Goal: Information Seeking & Learning: Find specific fact

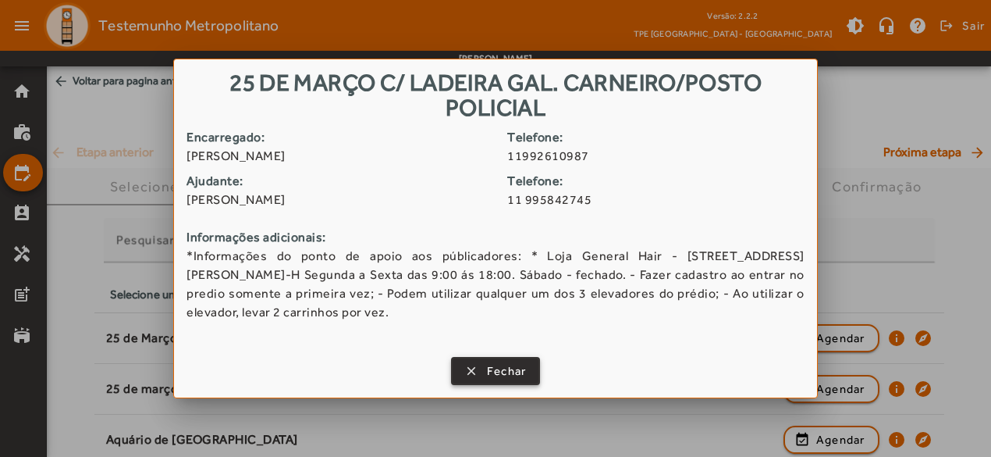
click at [503, 371] on span "Fechar" at bounding box center [507, 371] width 40 height 18
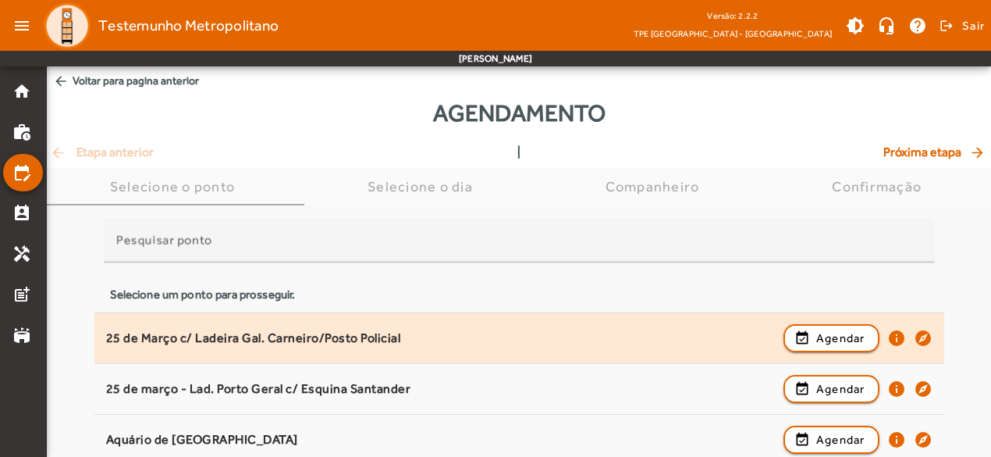
click at [426, 336] on div "25 de Março c/ Ladeira Gal. Carneiro/Posto Policial" at bounding box center [441, 338] width 670 height 16
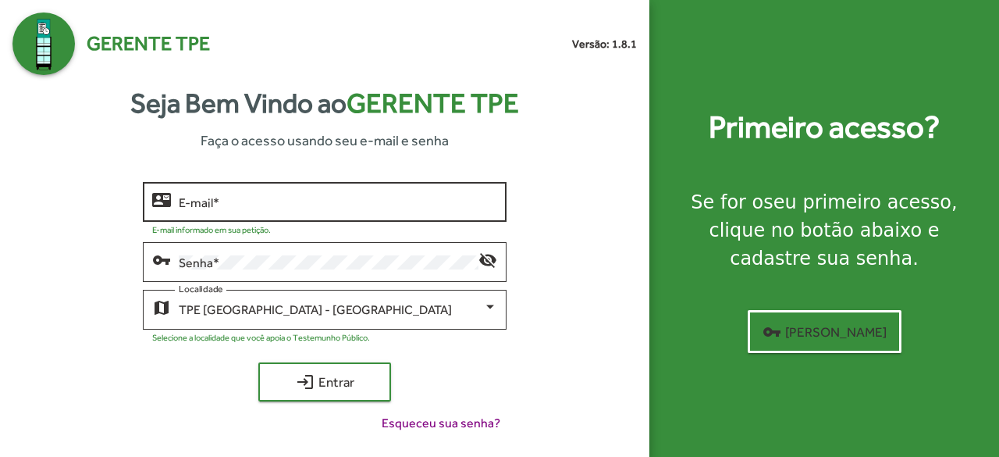
click at [208, 197] on input "E-mail *" at bounding box center [338, 202] width 319 height 14
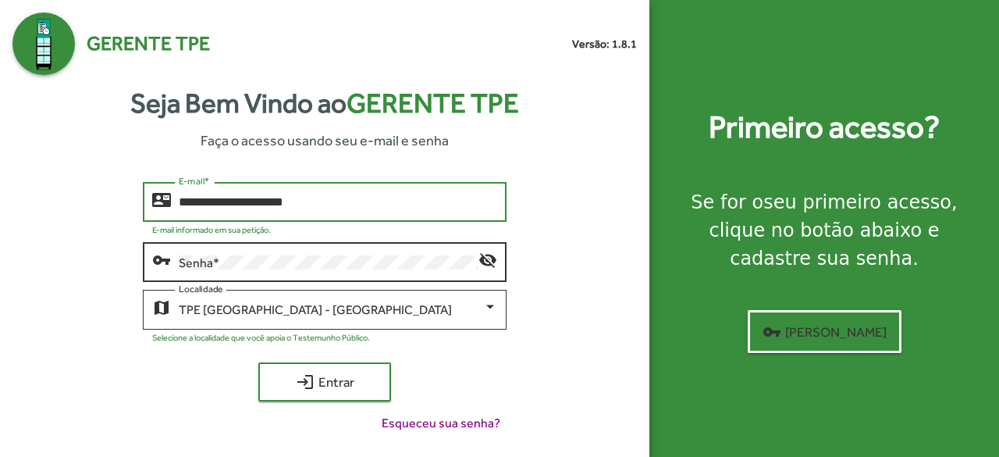
type input "**********"
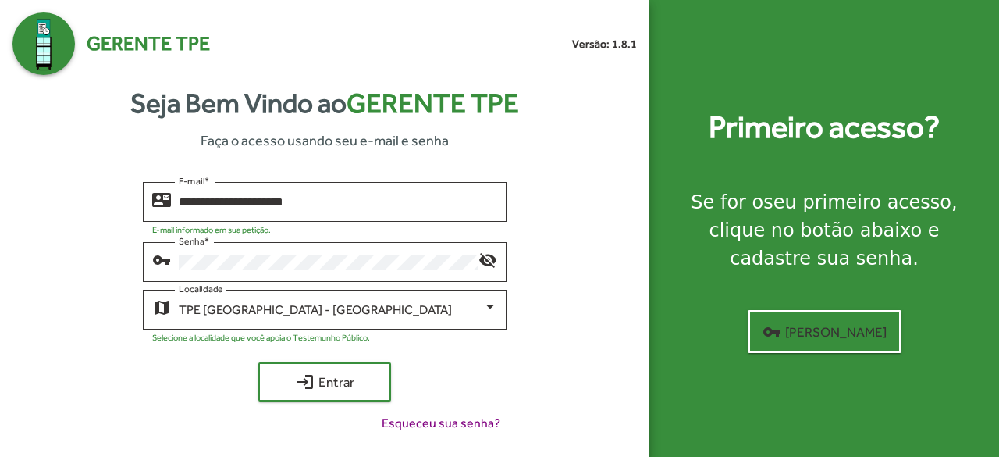
click at [2, 336] on div "**********" at bounding box center [324, 228] width 649 height 457
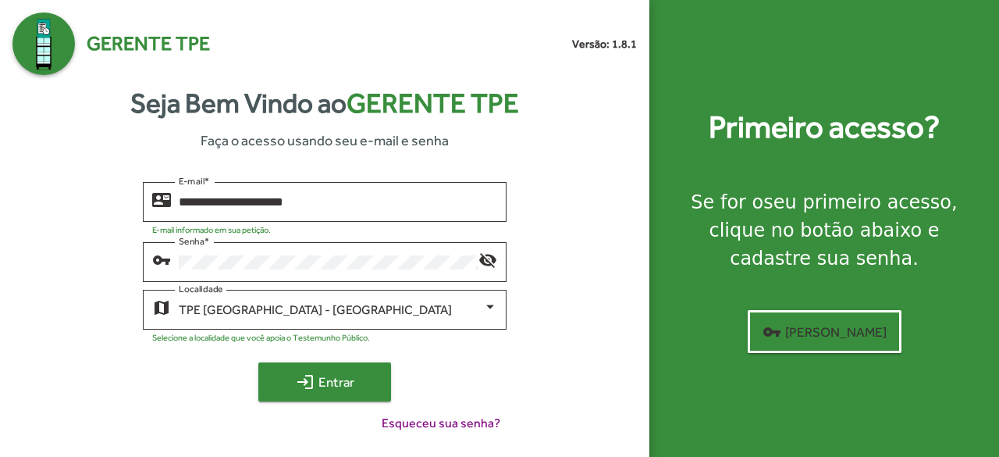
click at [310, 379] on mat-icon "login" at bounding box center [305, 381] width 19 height 19
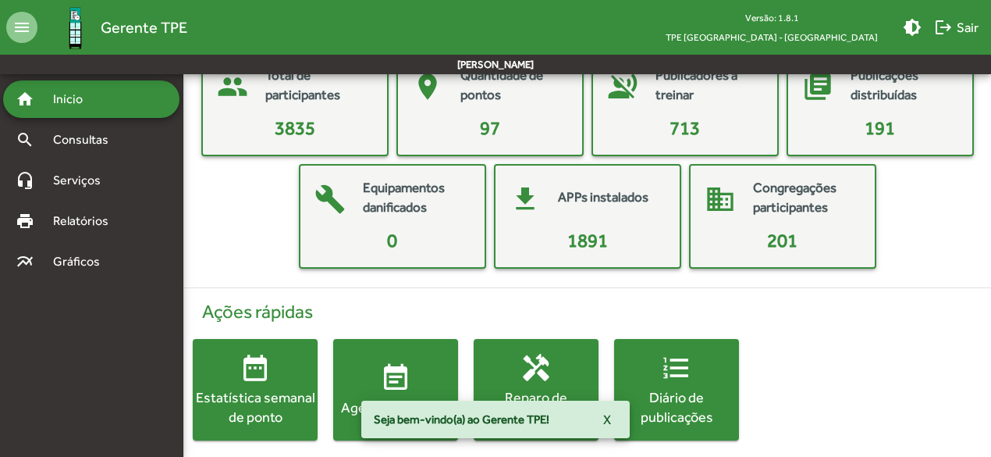
scroll to position [116, 0]
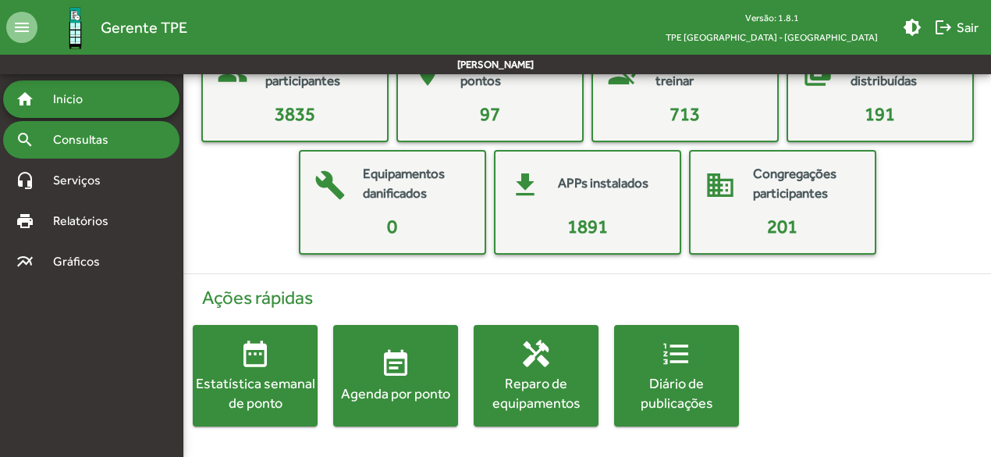
click at [83, 135] on span "Consultas" at bounding box center [86, 139] width 85 height 19
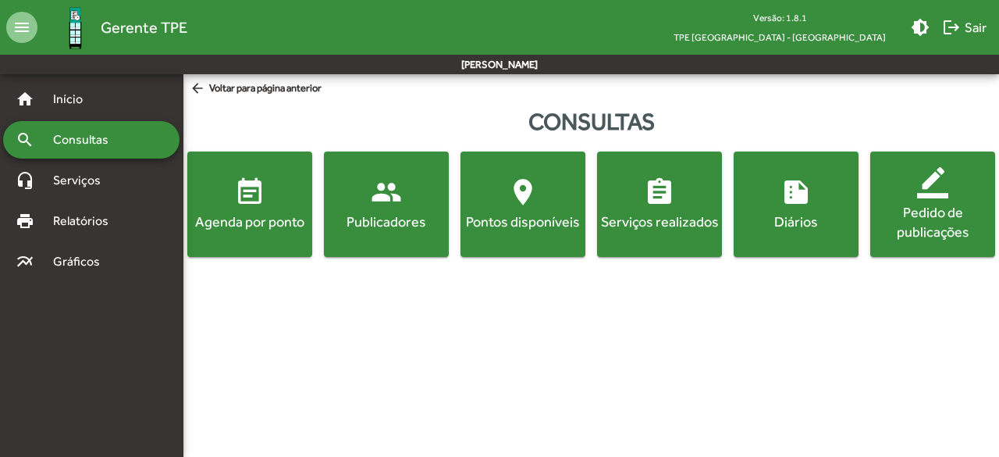
click at [372, 204] on mat-icon "people" at bounding box center [386, 191] width 31 height 31
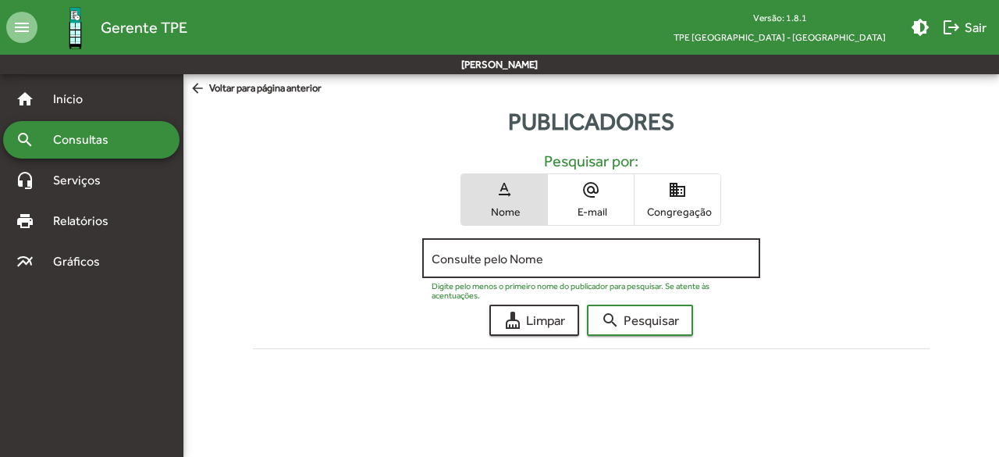
click at [446, 253] on input "Consulte pelo Nome" at bounding box center [591, 258] width 319 height 14
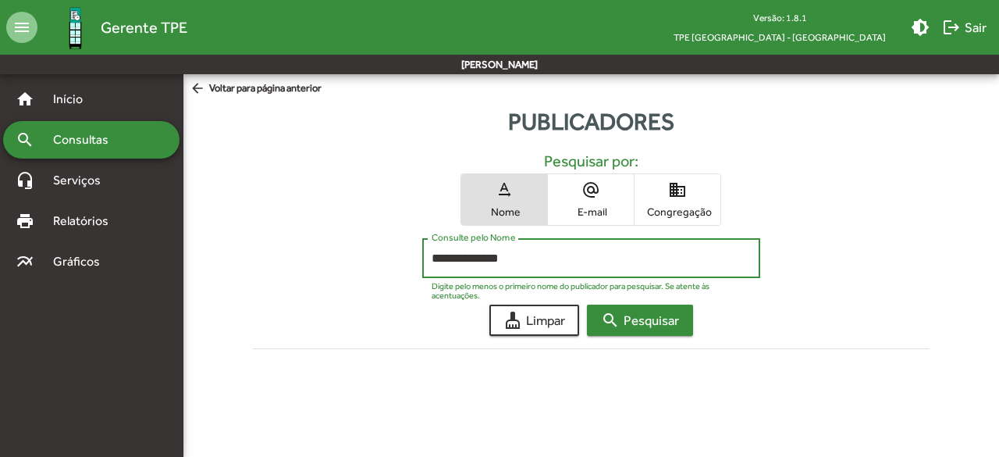
type input "**********"
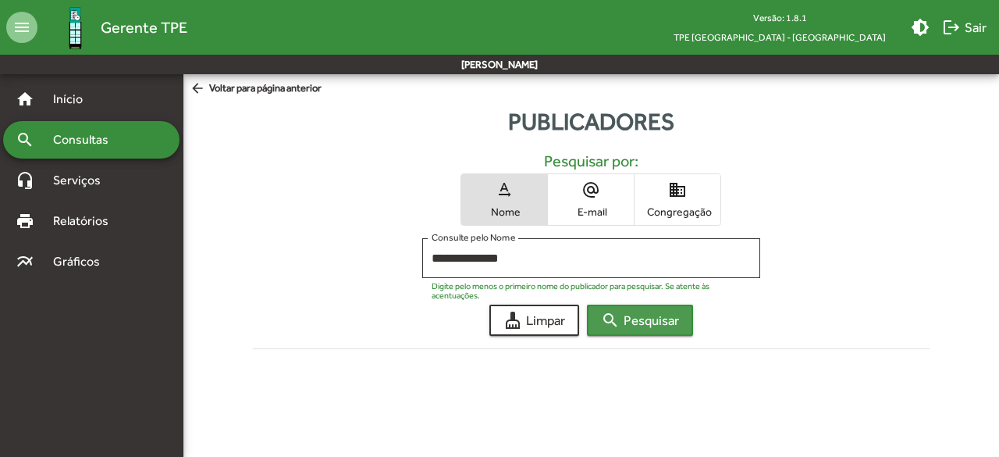
click at [638, 315] on span "search Pesquisar" at bounding box center [640, 320] width 78 height 28
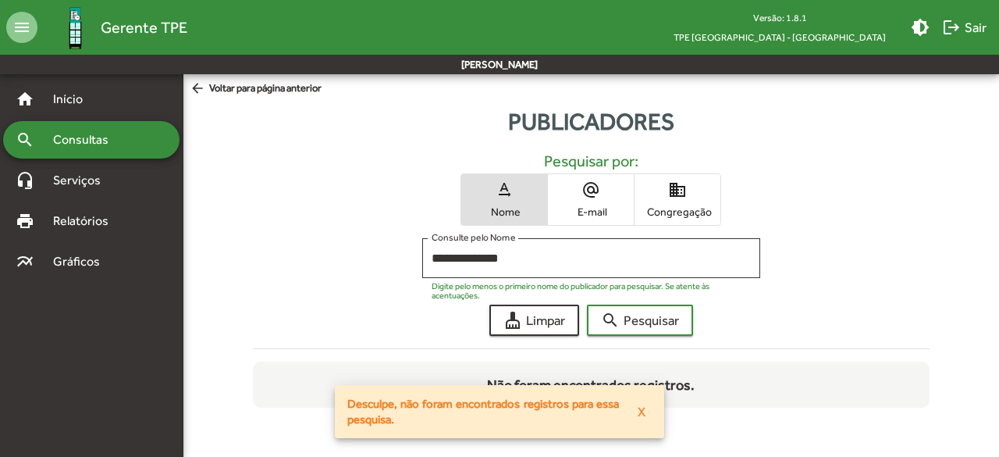
click at [668, 211] on span "Congregação" at bounding box center [677, 211] width 78 height 14
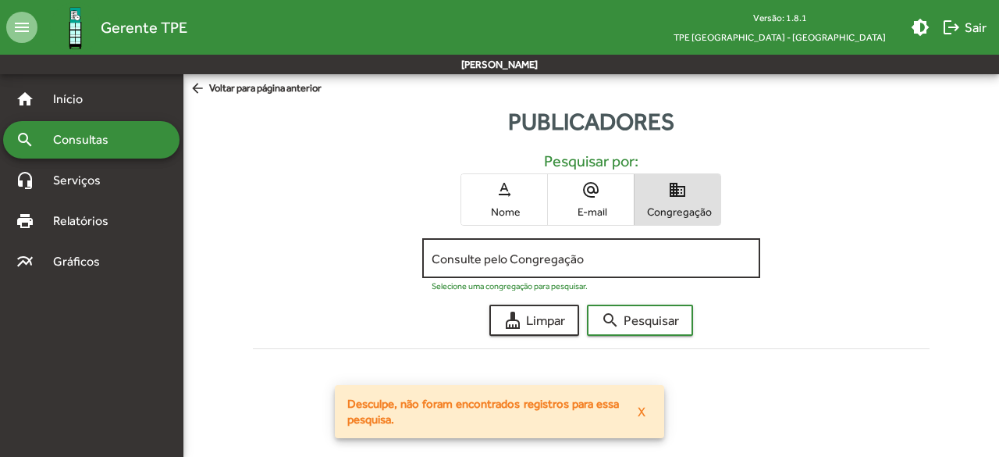
click at [615, 263] on input "Consulte pelo Congregação" at bounding box center [591, 258] width 319 height 14
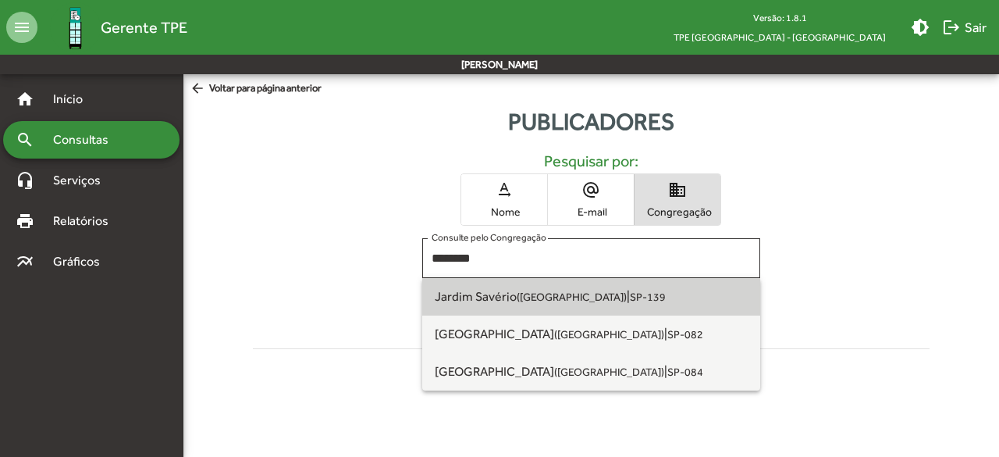
click at [630, 291] on small "SP-139" at bounding box center [648, 296] width 36 height 12
type input "**********"
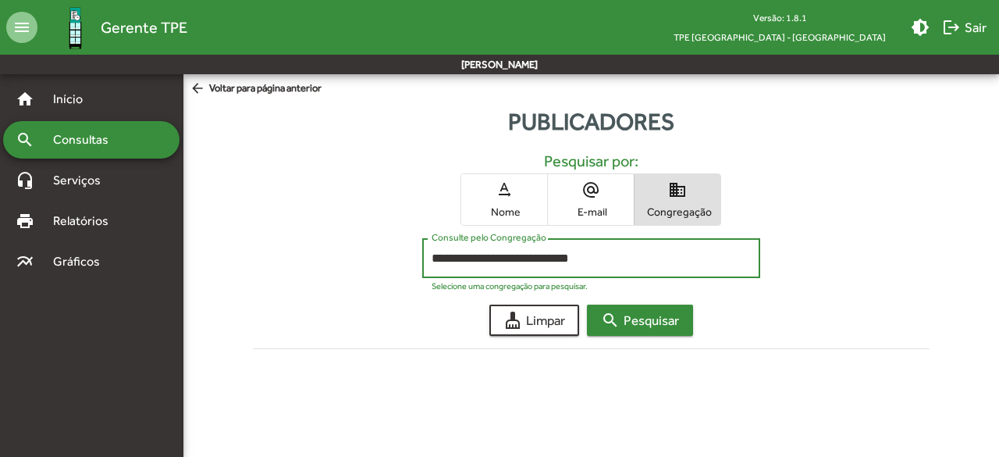
click at [632, 318] on span "search Pesquisar" at bounding box center [640, 320] width 78 height 28
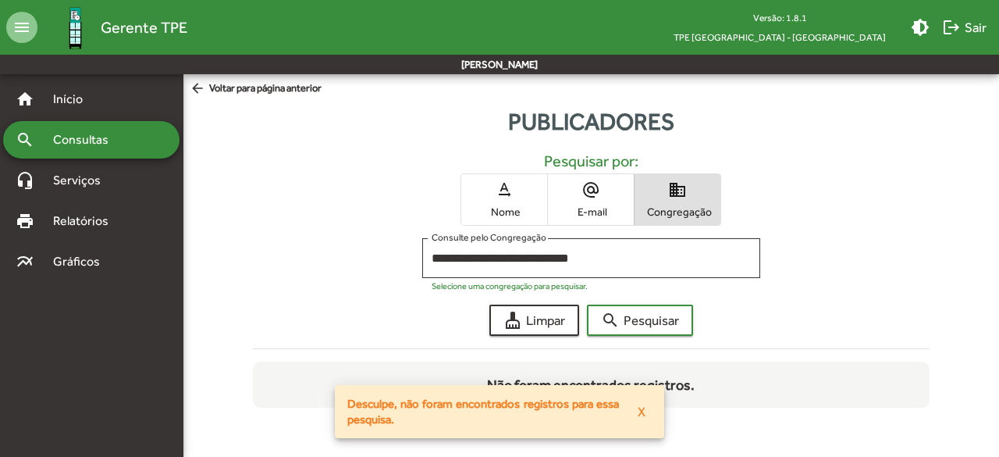
click at [871, 178] on div "text_rotation_none Nome alternate_email E-mail domain Congregação" at bounding box center [591, 199] width 652 height 52
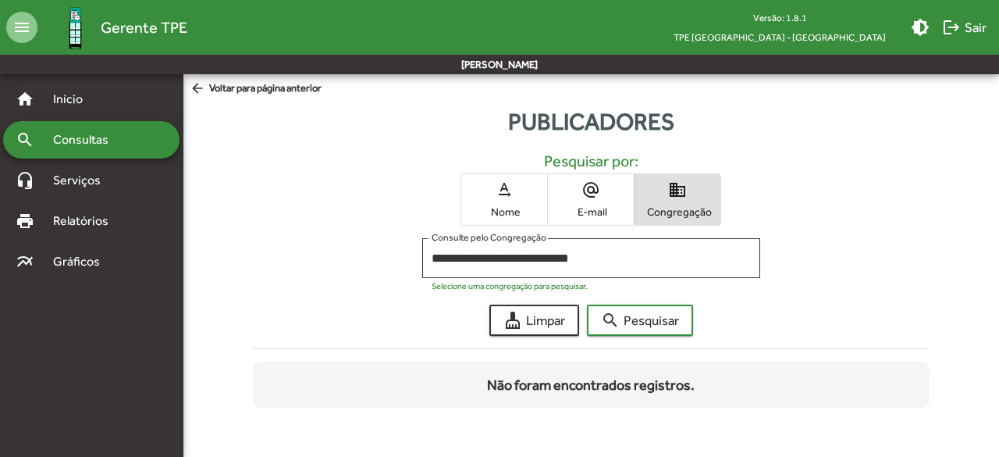
click at [267, 225] on div "text_rotation_none Nome alternate_email E-mail domain Congregação" at bounding box center [591, 199] width 652 height 52
click at [531, 321] on span "cleaning_services Limpar" at bounding box center [534, 320] width 62 height 28
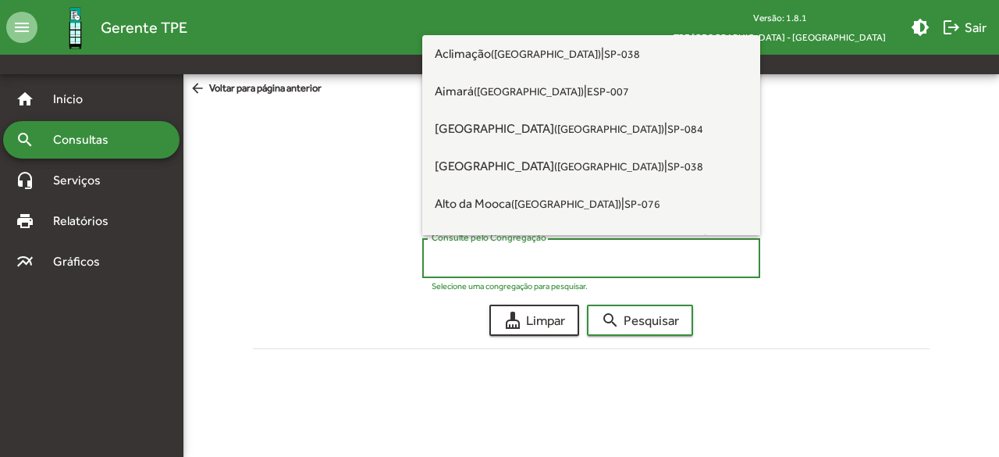
click at [549, 265] on input "Consulte pelo Congregação" at bounding box center [591, 258] width 319 height 14
